Goal: Task Accomplishment & Management: Complete application form

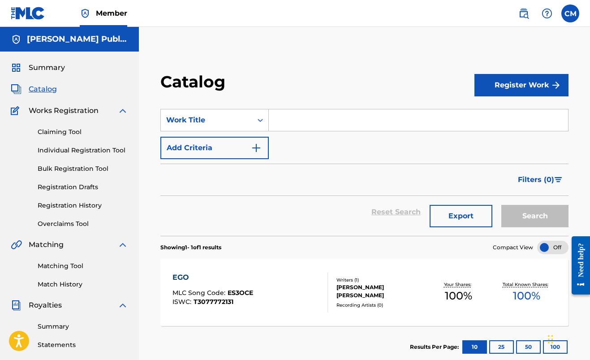
click at [504, 81] on button "Register Work" at bounding box center [521, 85] width 94 height 22
click at [496, 116] on link "Individual" at bounding box center [521, 114] width 94 height 22
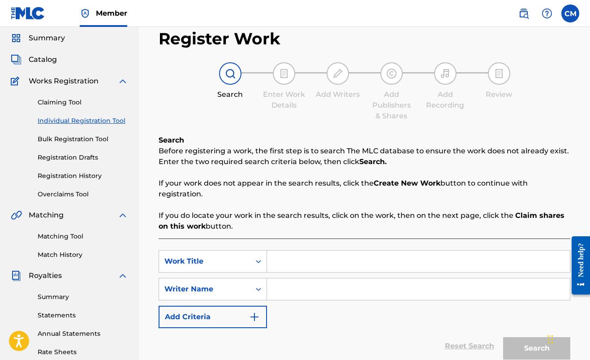
scroll to position [36, 0]
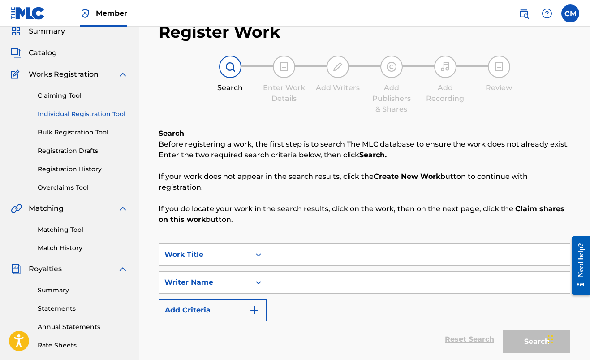
click at [290, 254] on input "Search Form" at bounding box center [418, 255] width 303 height 22
type input "3,"
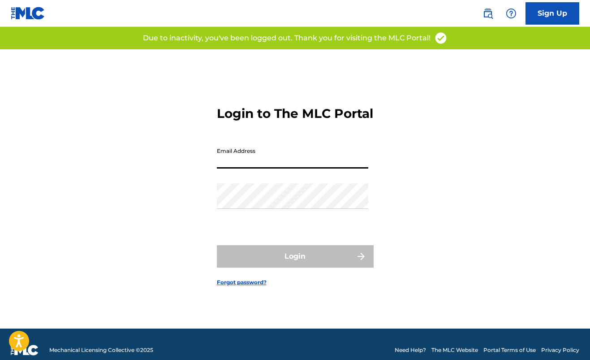
type input "[EMAIL_ADDRESS][DOMAIN_NAME]"
click at [295, 264] on button "Login" at bounding box center [295, 256] width 157 height 22
